Goal: Browse casually: Explore the website without a specific task or goal

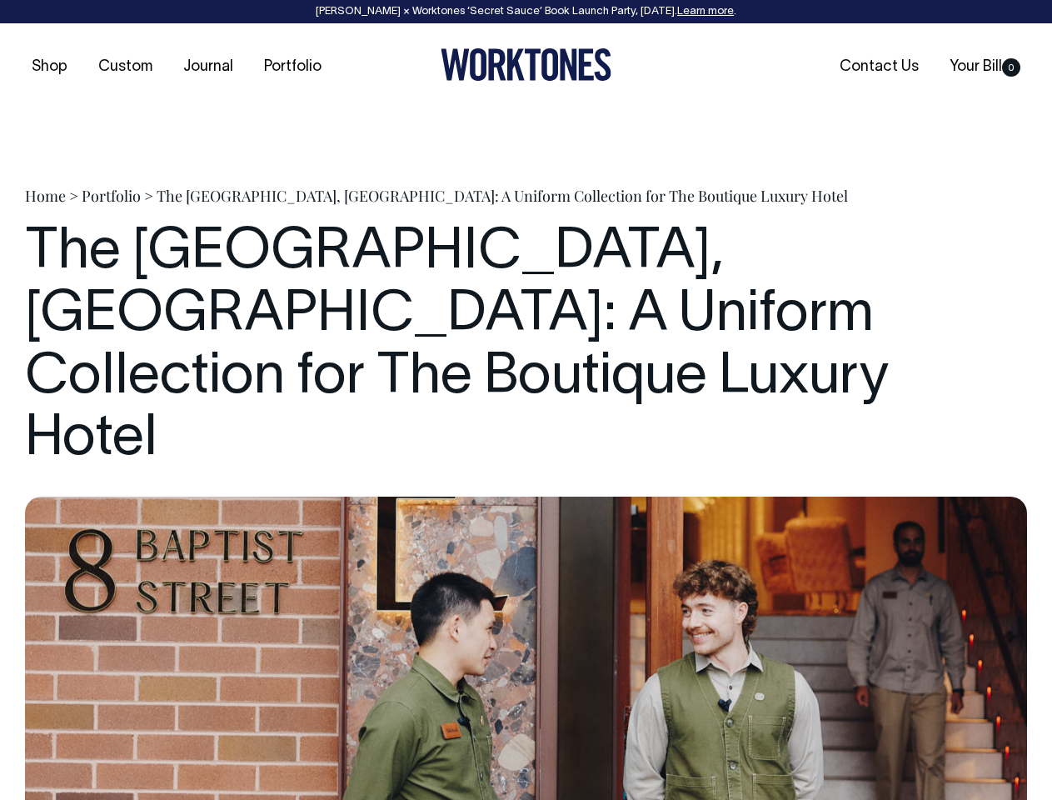
click at [526, 400] on h1 "The [GEOGRAPHIC_DATA], [GEOGRAPHIC_DATA]: A Uniform Collection for The Boutique…" at bounding box center [526, 346] width 1002 height 249
